Goal: Information Seeking & Learning: Learn about a topic

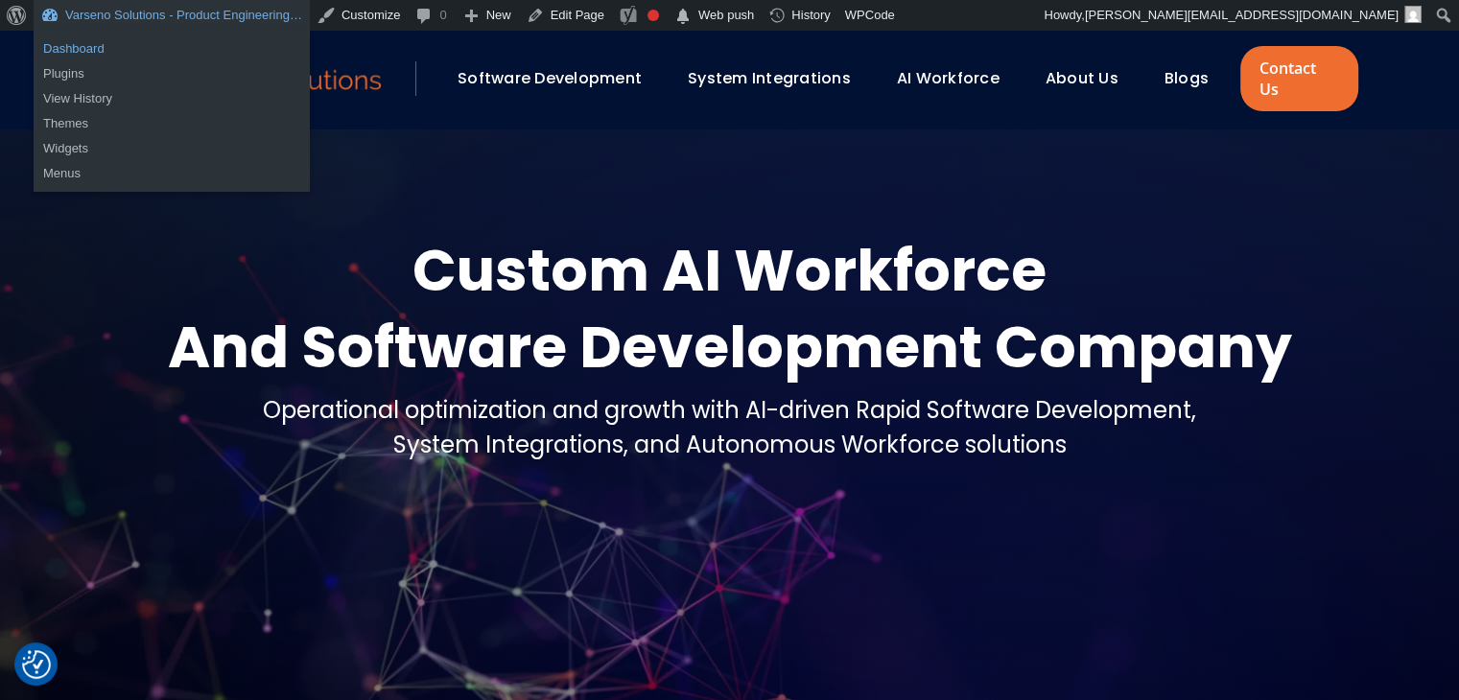
click at [88, 51] on link "Dashboard" at bounding box center [172, 48] width 276 height 25
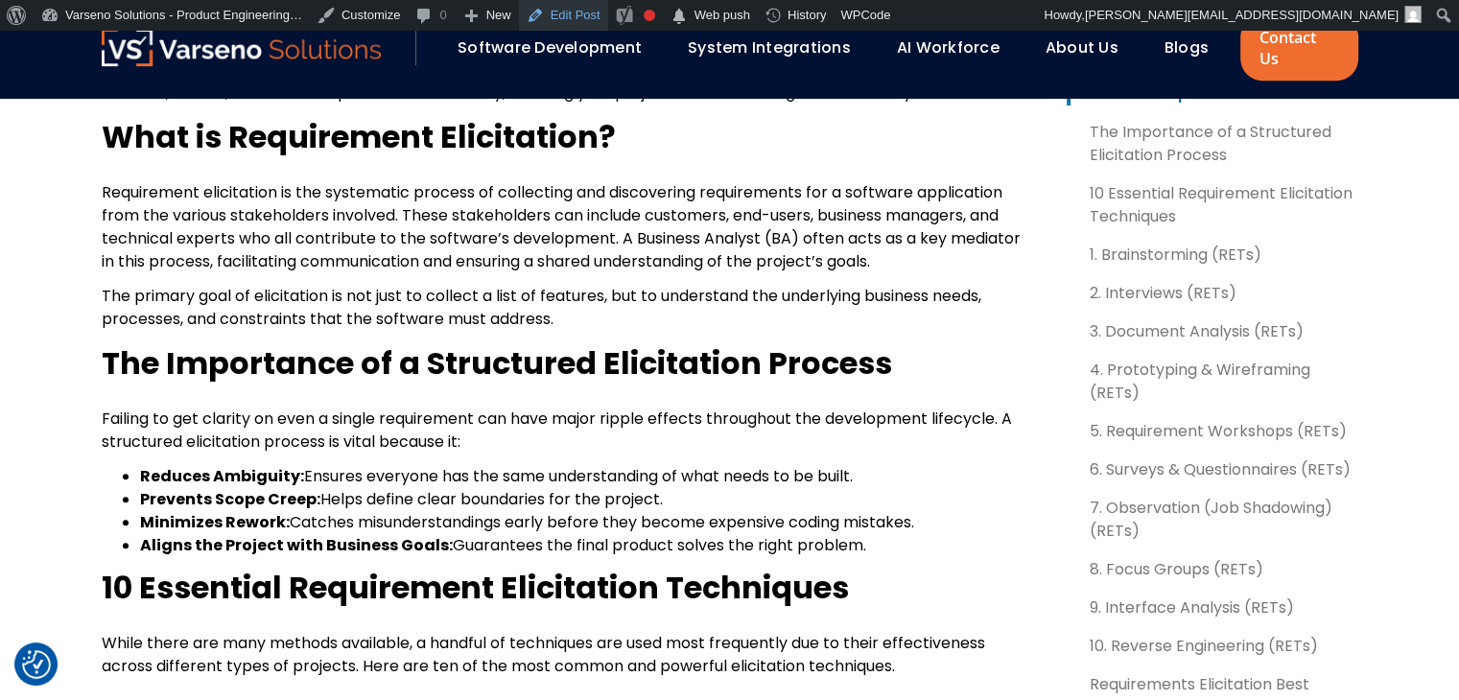
scroll to position [863, 0]
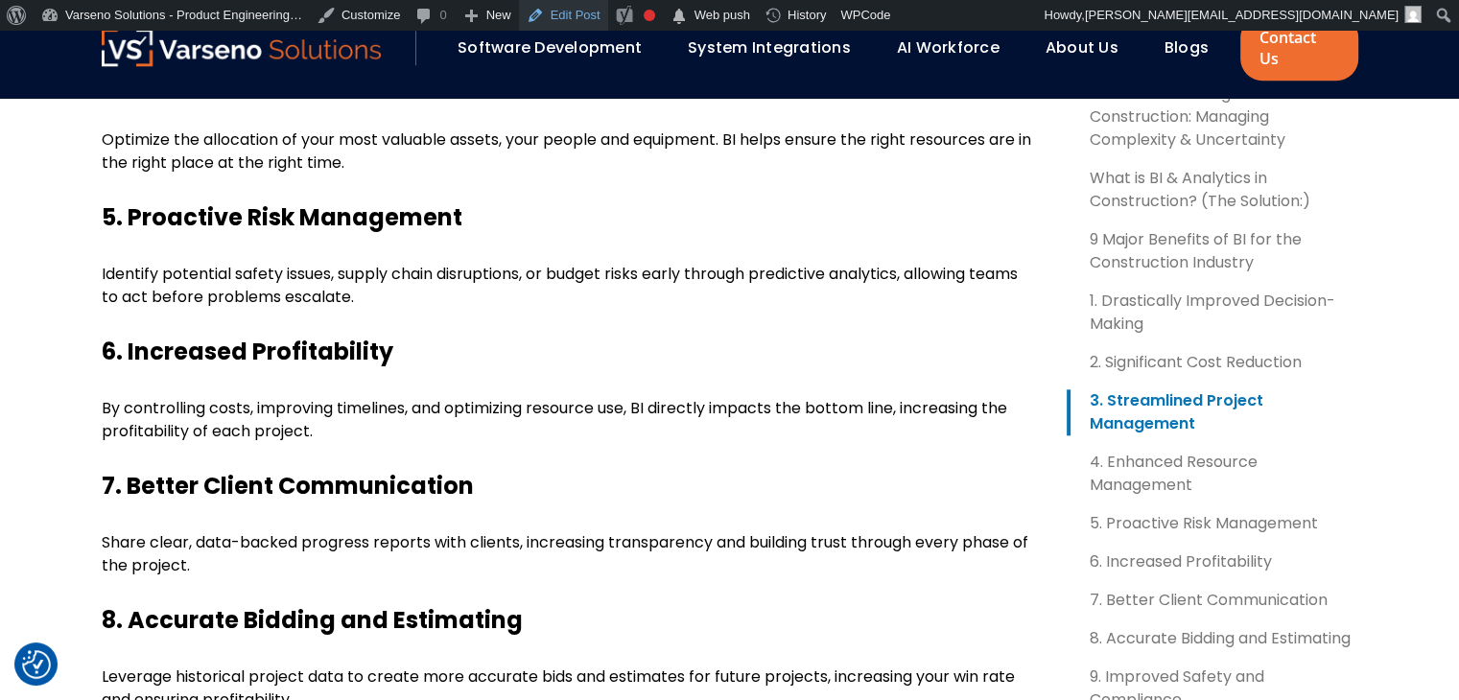
scroll to position [1924, 0]
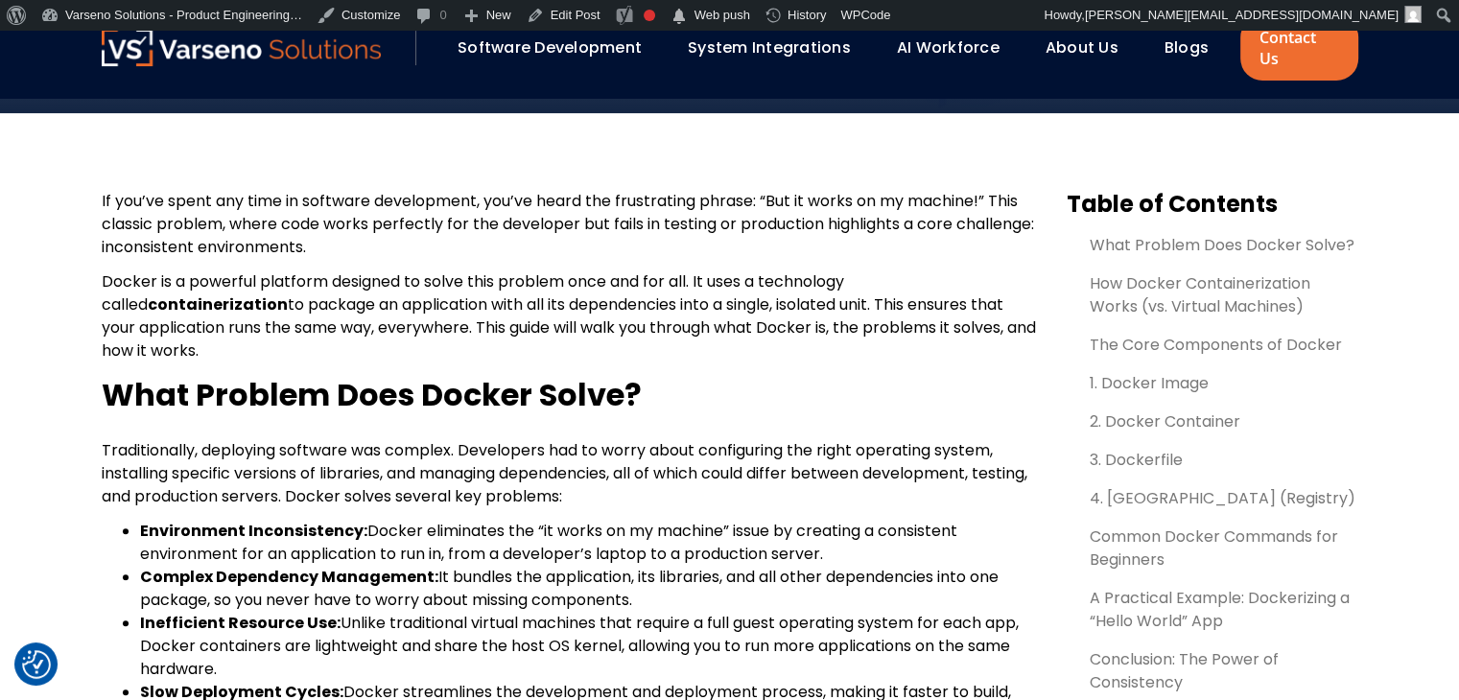
scroll to position [637, 0]
